Goal: Task Accomplishment & Management: Use online tool/utility

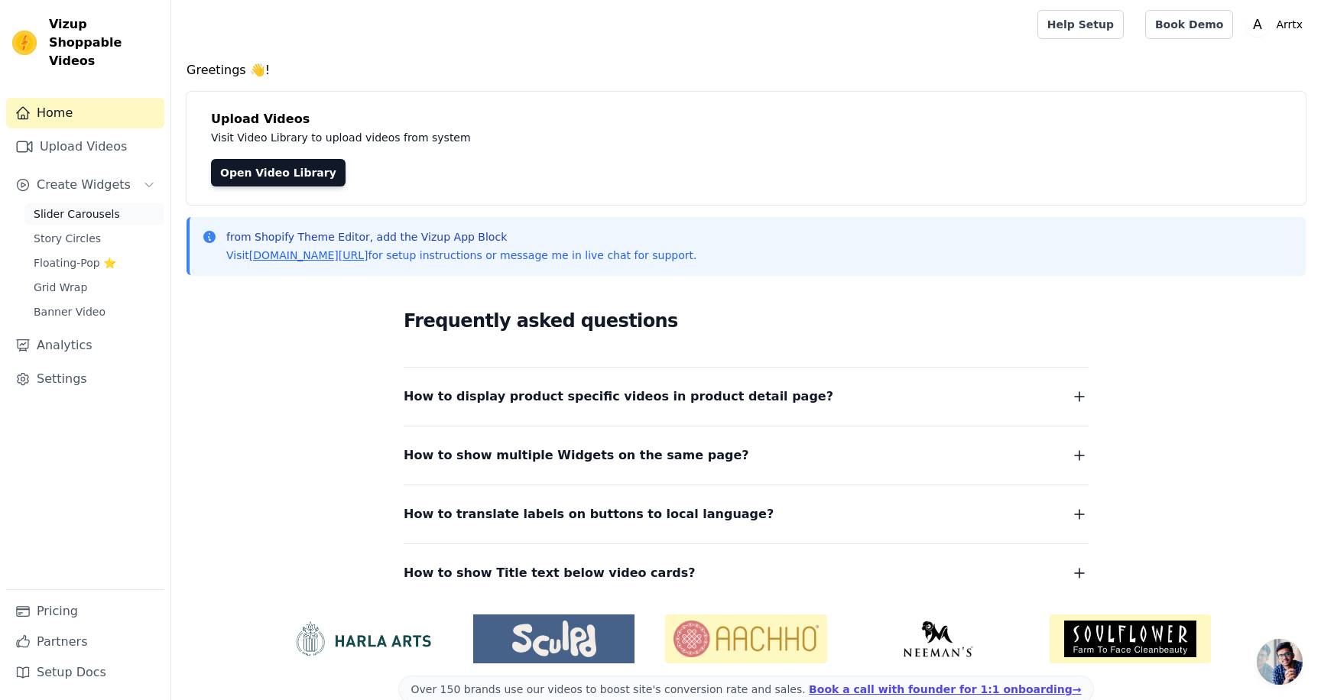
click at [102, 205] on link "Slider Carousels" at bounding box center [94, 213] width 140 height 21
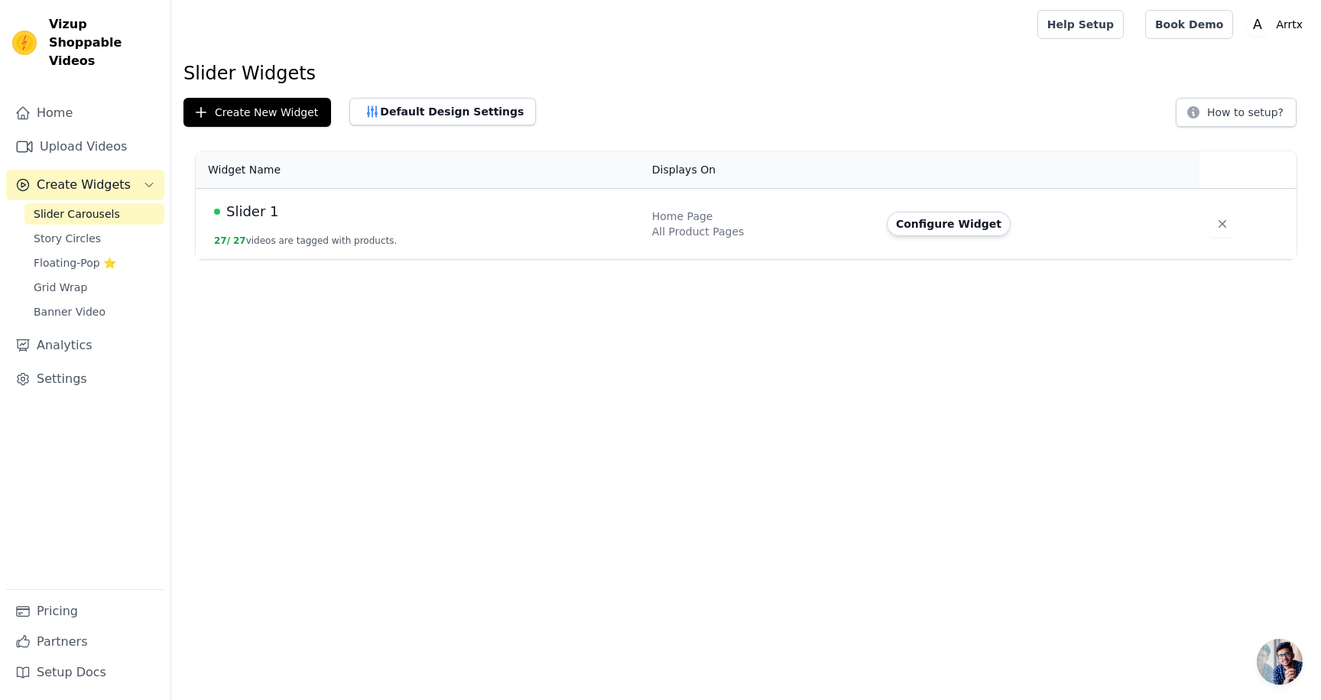
click at [256, 208] on span "Slider 1" at bounding box center [252, 211] width 53 height 21
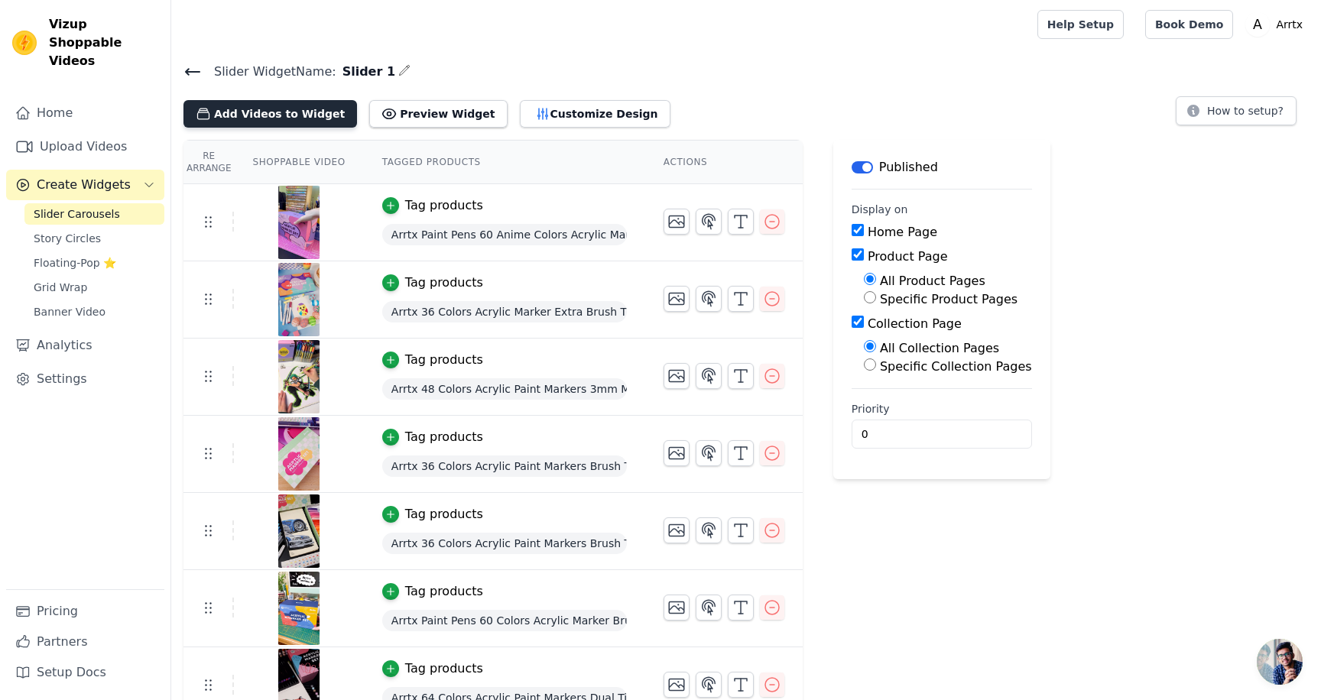
click at [299, 106] on button "Add Videos to Widget" at bounding box center [269, 114] width 173 height 28
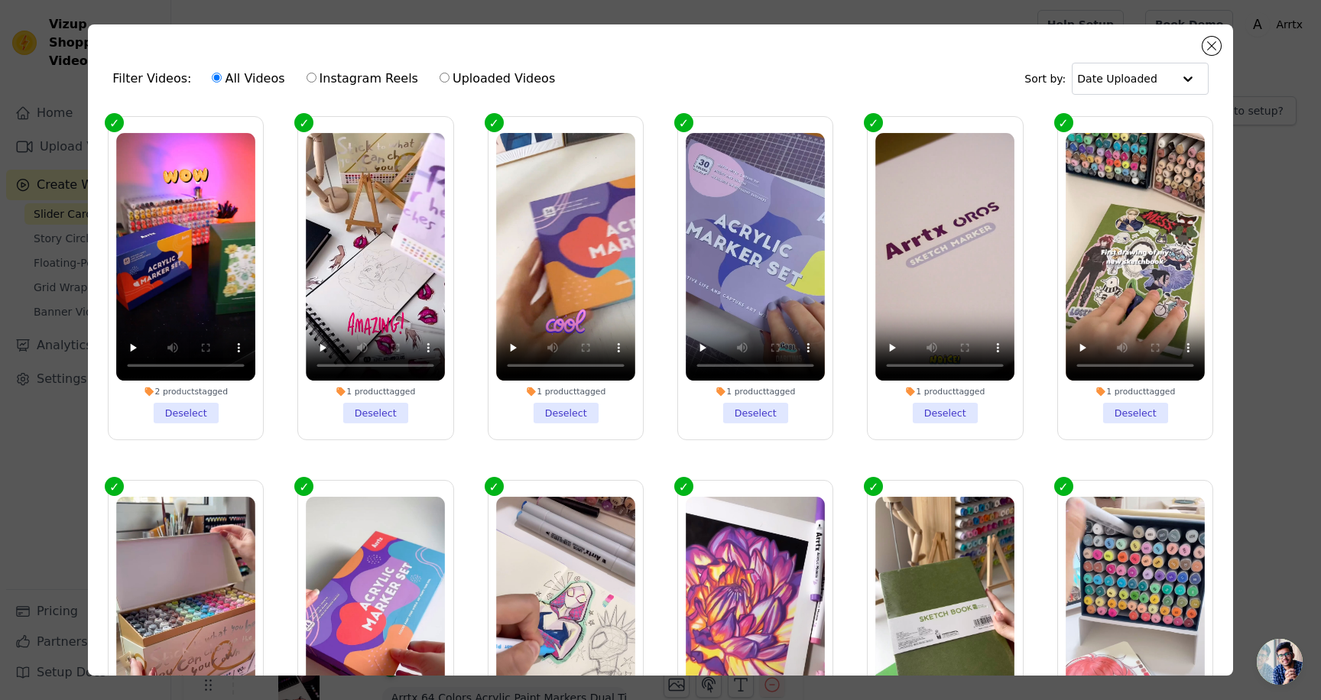
click at [360, 80] on label "Instagram Reels" at bounding box center [362, 79] width 113 height 20
click at [316, 80] on input "Instagram Reels" at bounding box center [311, 78] width 10 height 10
radio input "true"
click at [469, 78] on label "Uploaded Videos" at bounding box center [497, 79] width 117 height 20
click at [449, 78] on input "Uploaded Videos" at bounding box center [444, 78] width 10 height 10
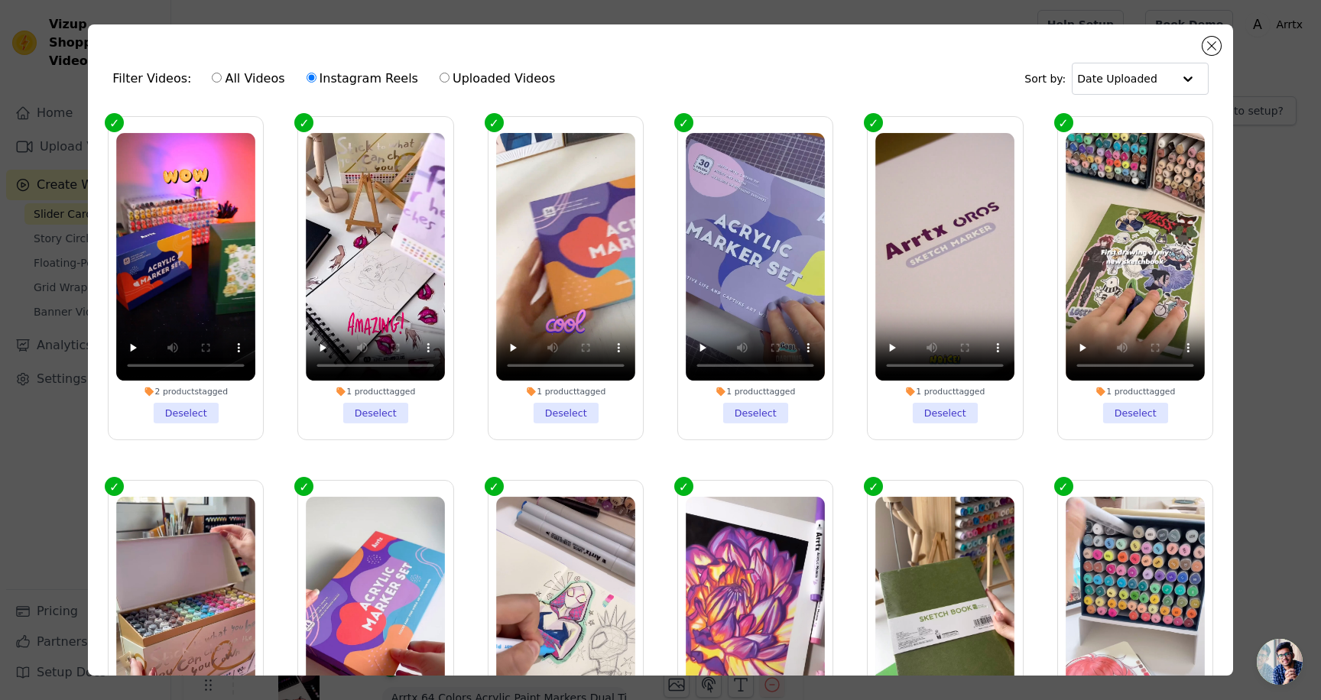
radio input "true"
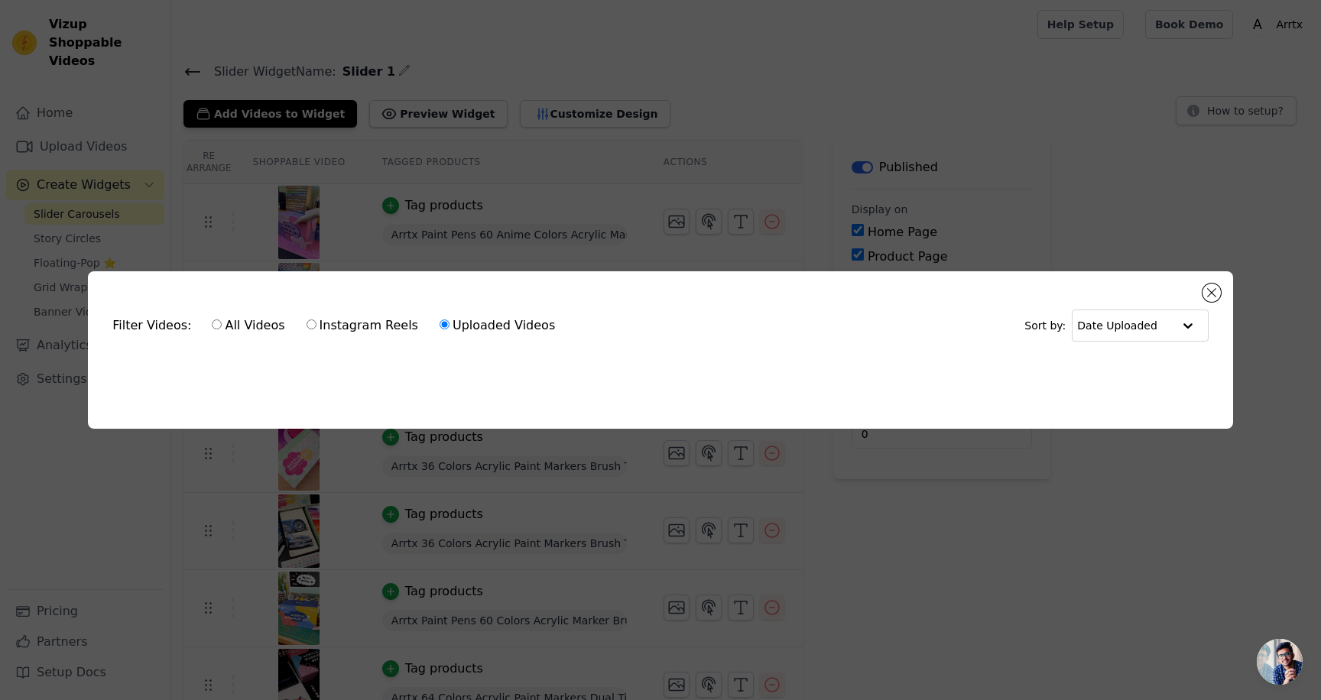
click at [270, 321] on label "All Videos" at bounding box center [248, 326] width 74 height 20
click at [222, 321] on input "All Videos" at bounding box center [217, 324] width 10 height 10
radio input "true"
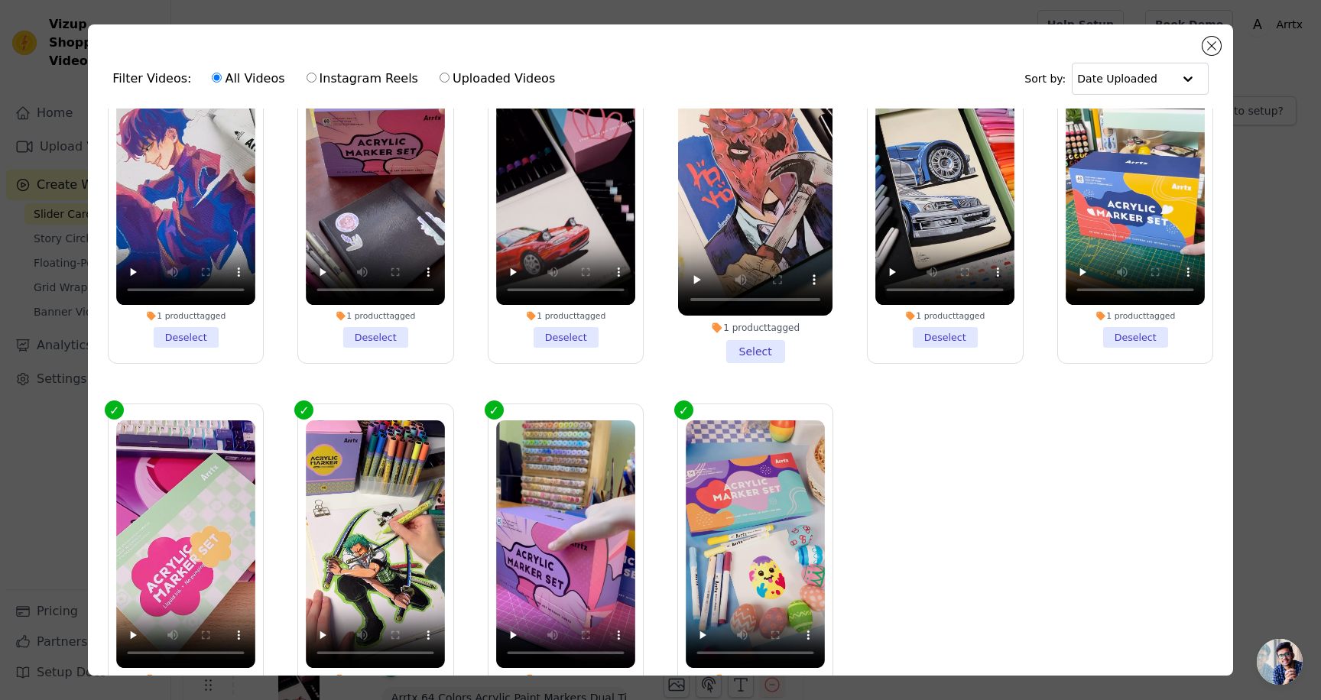
scroll to position [133, 0]
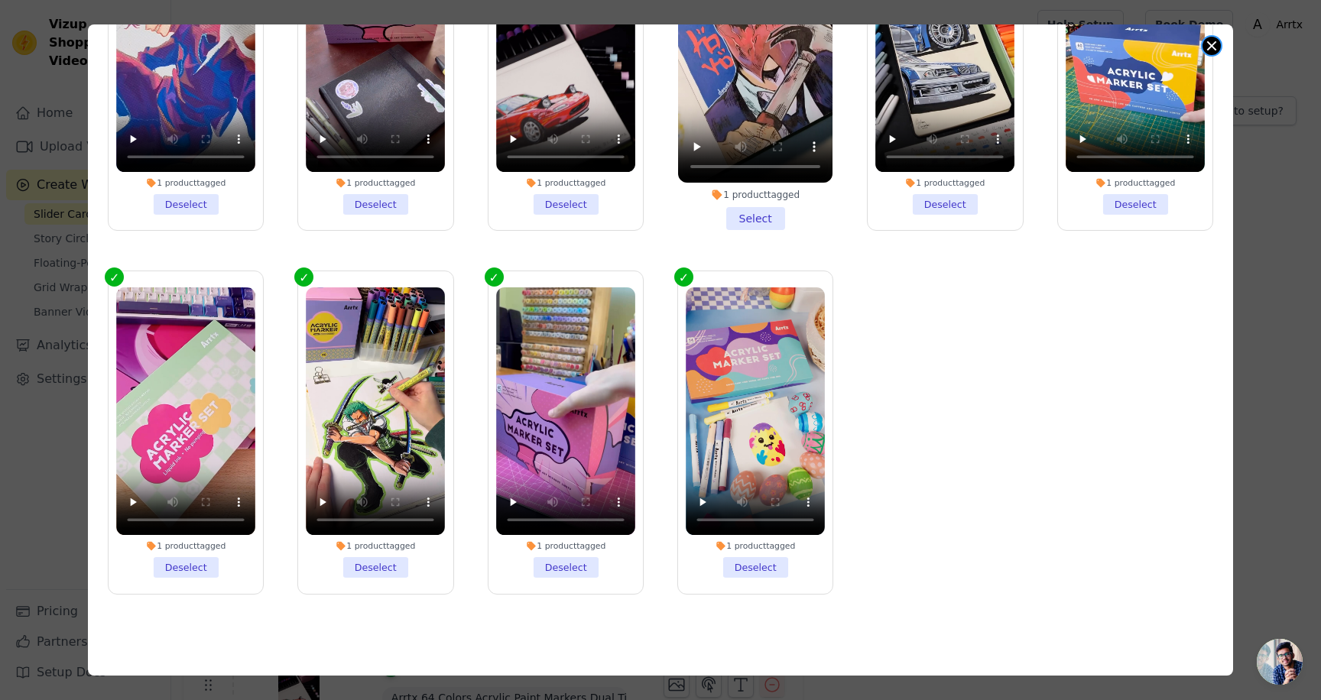
click at [1212, 45] on button "Close modal" at bounding box center [1211, 46] width 18 height 18
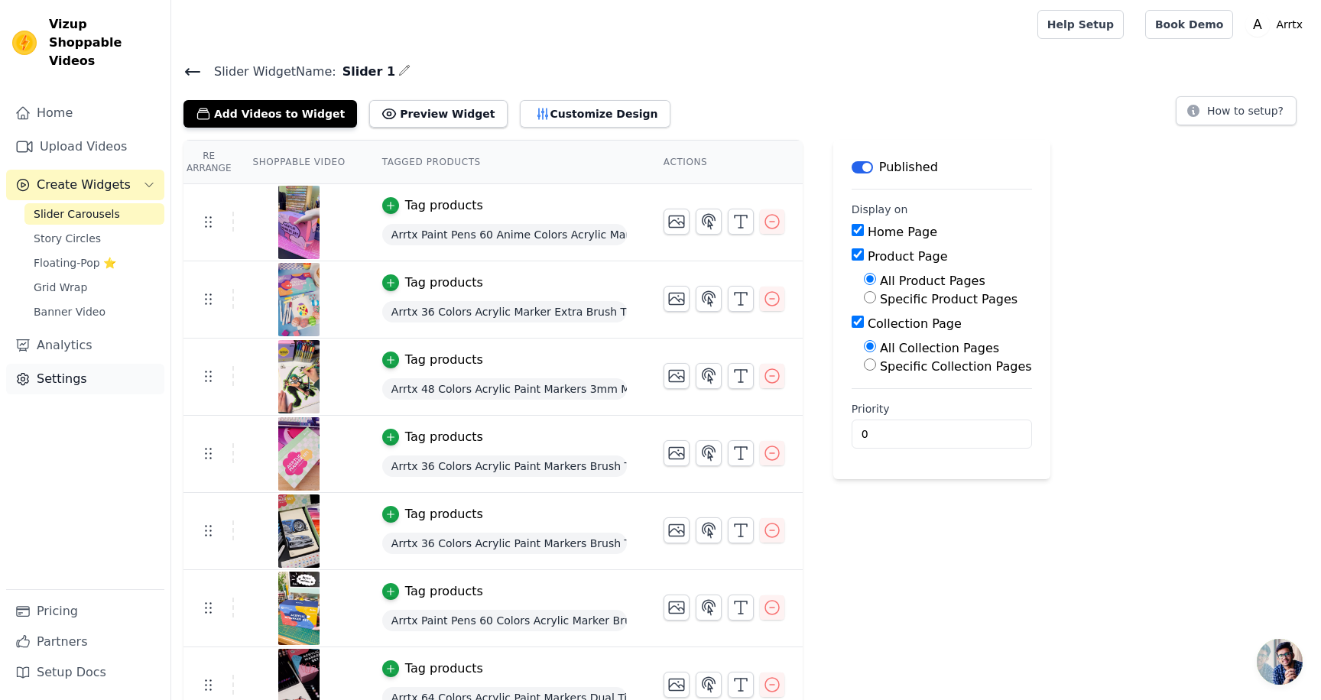
click at [87, 364] on link "Settings" at bounding box center [85, 379] width 158 height 31
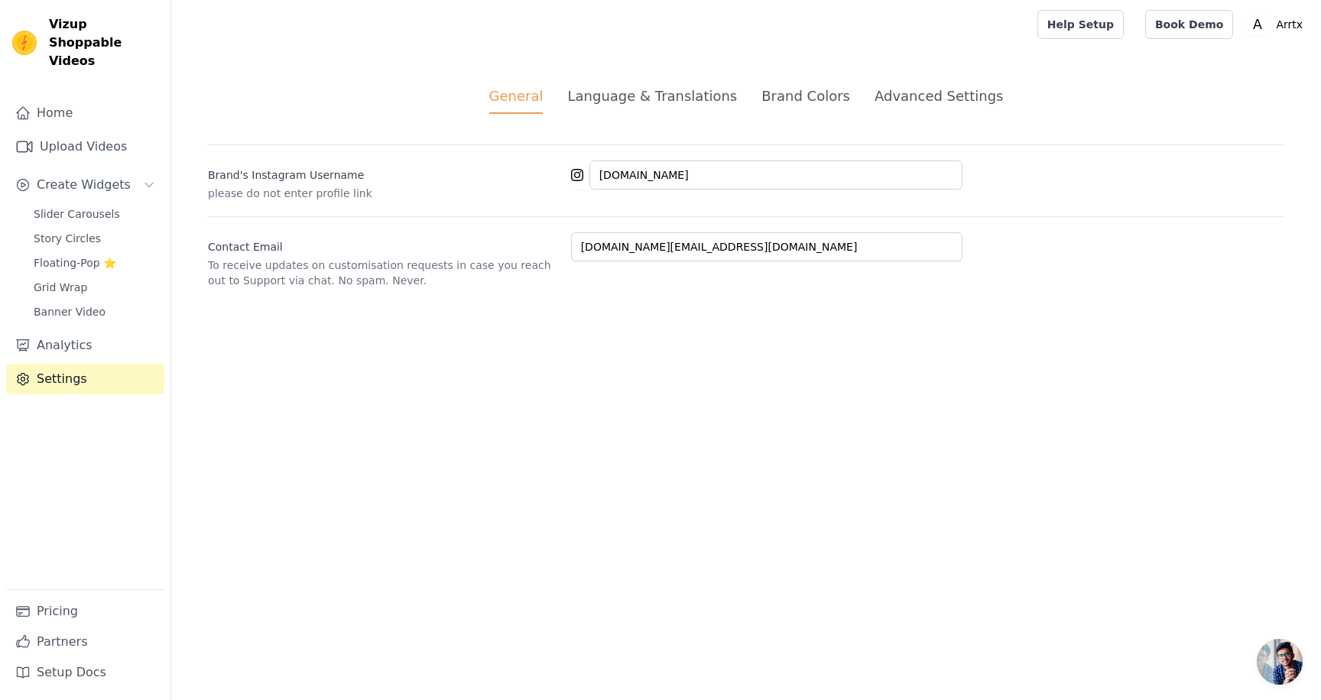
click at [796, 92] on div "Brand Colors" at bounding box center [805, 96] width 89 height 21
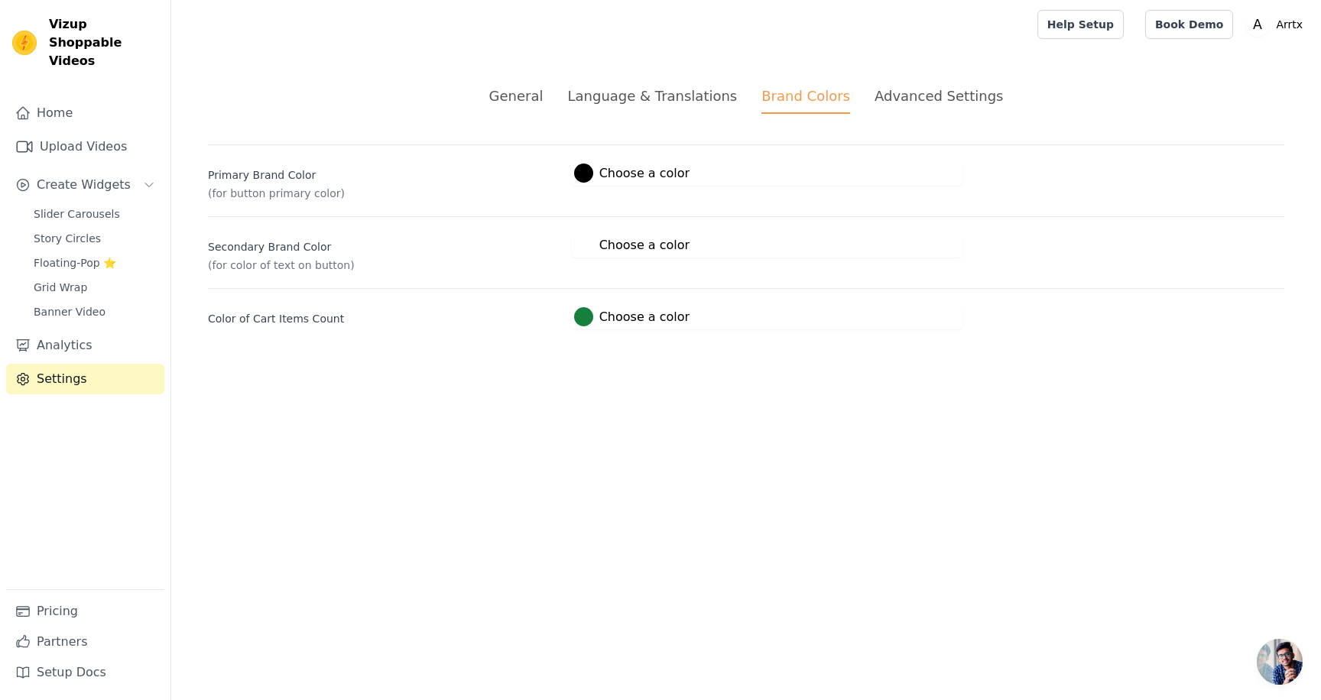
click at [874, 90] on div "Advanced Settings" at bounding box center [938, 96] width 128 height 21
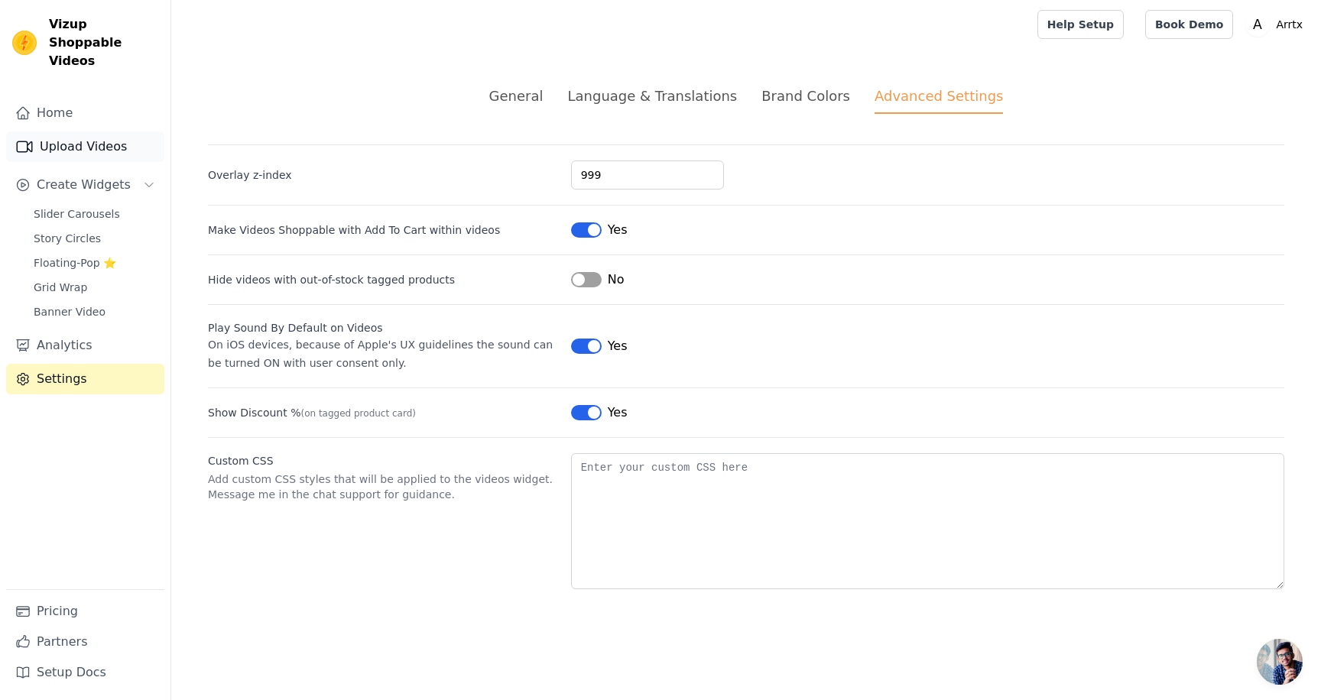
click at [137, 131] on link "Upload Videos" at bounding box center [85, 146] width 158 height 31
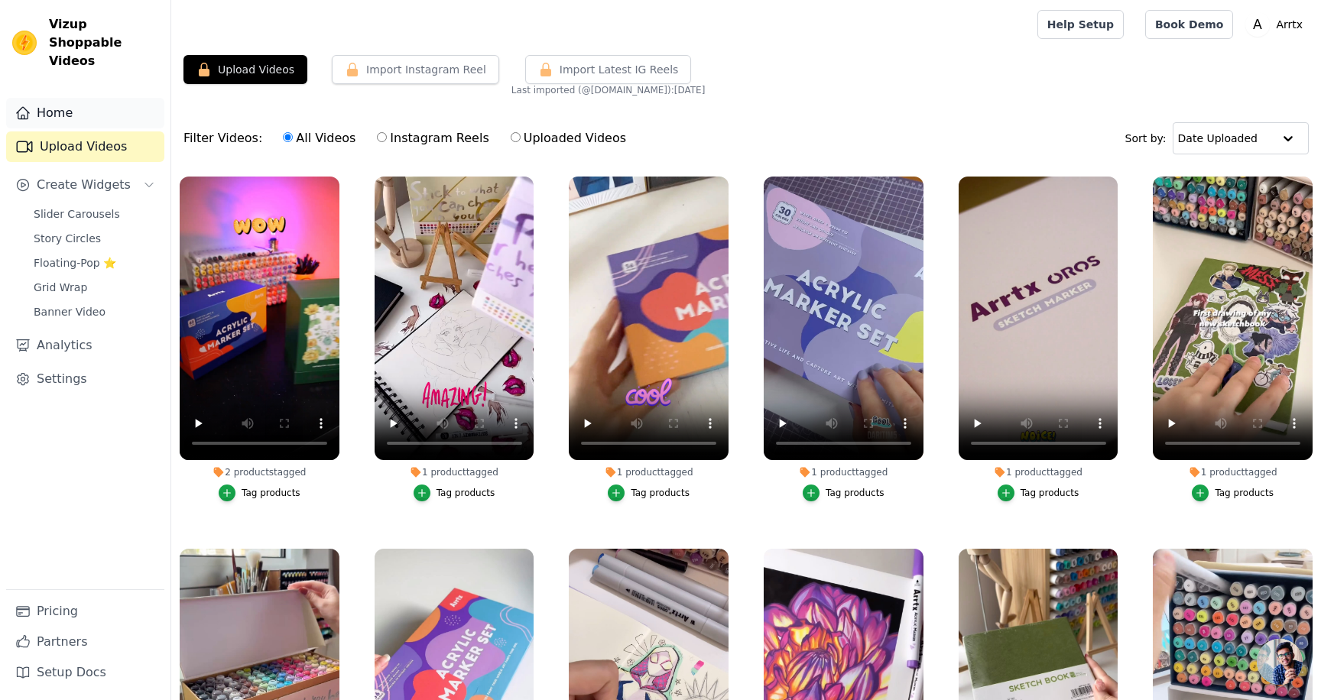
click at [120, 98] on link "Home" at bounding box center [85, 113] width 158 height 31
